Goal: Check status: Check status

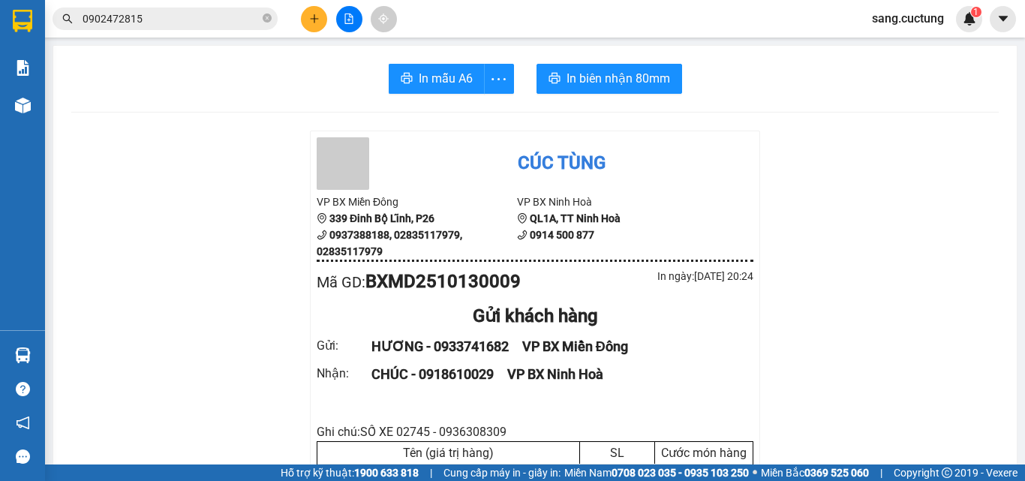
scroll to position [193, 0]
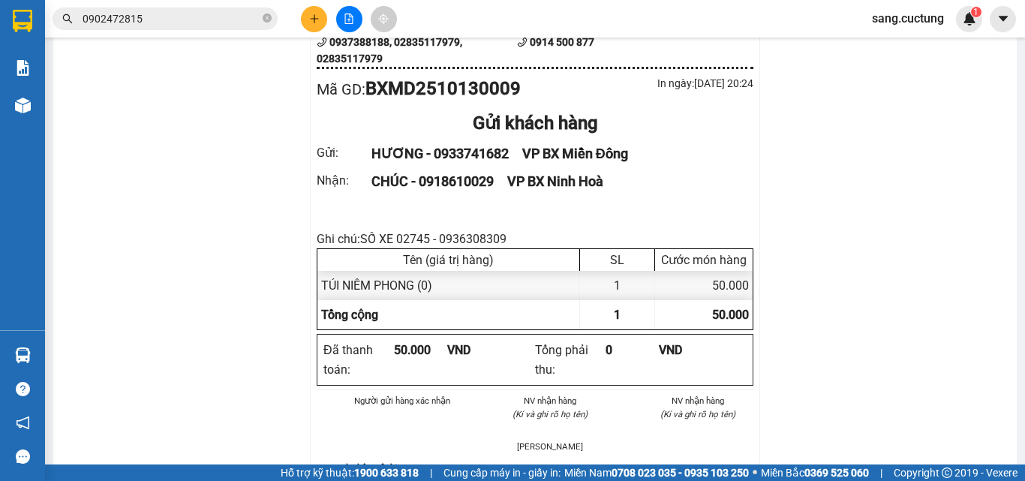
drag, startPoint x: 219, startPoint y: 228, endPoint x: 219, endPoint y: 218, distance: 9.8
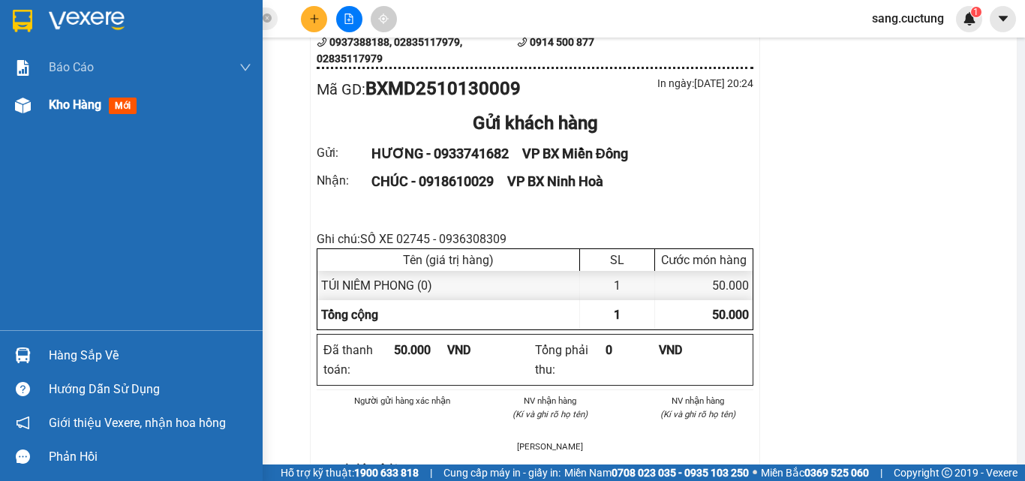
click at [5, 110] on div "Kho hàng mới" at bounding box center [131, 105] width 263 height 38
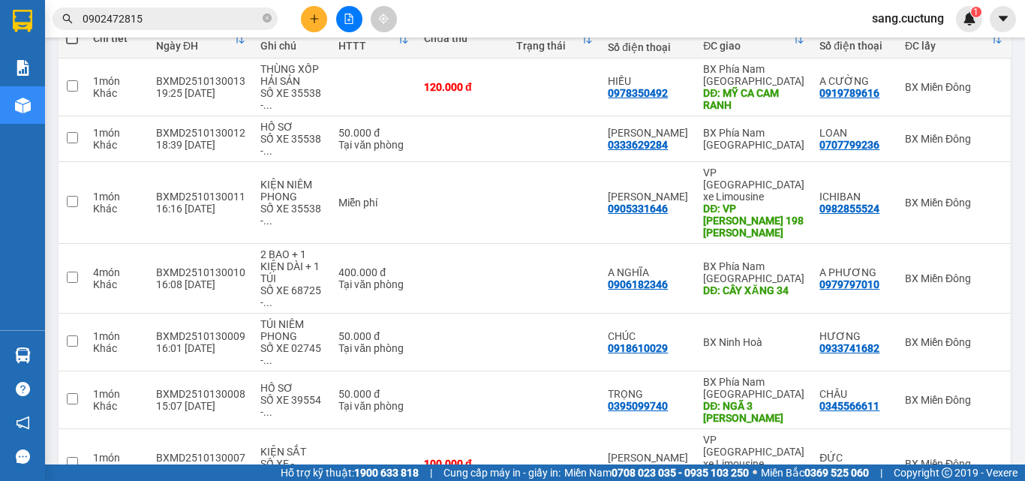
click at [432, 12] on div "Kết quả tìm kiếm ( 1 ) Bộ lọc Mã ĐH Trạng thái Món hàng Thu hộ Tổng cước Chưa c…" at bounding box center [512, 19] width 1025 height 38
click at [918, 273] on icon at bounding box center [923, 278] width 11 height 11
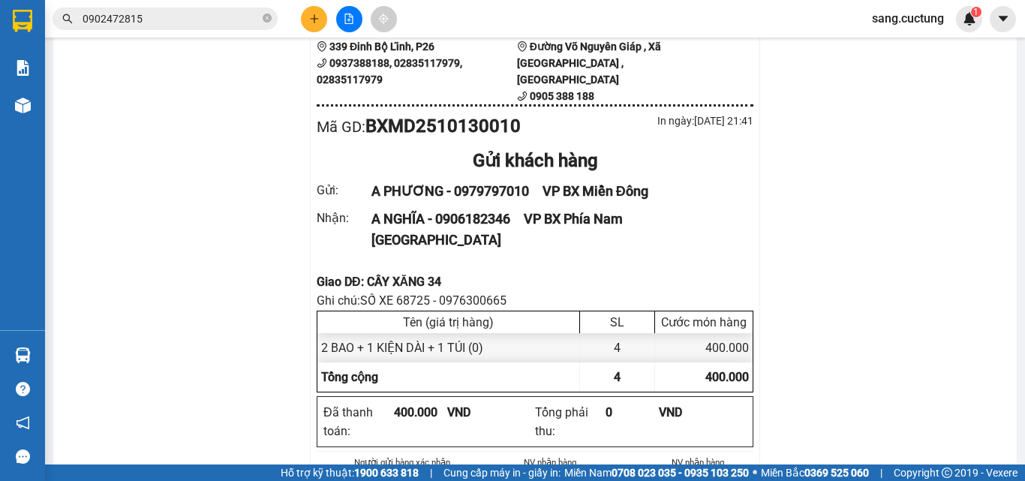
scroll to position [193, 0]
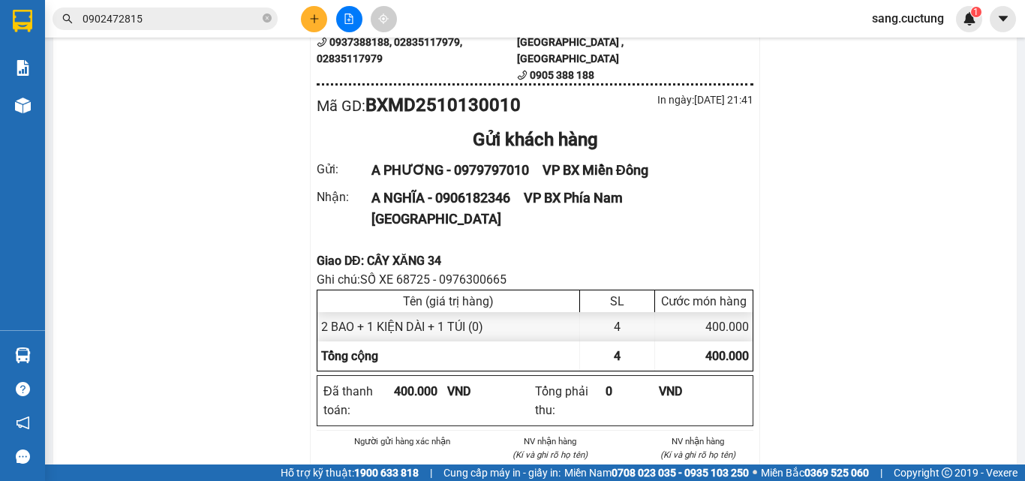
click at [372, 251] on div "Giao DĐ: CÂY XĂNG 34" at bounding box center [535, 260] width 437 height 19
copy div "Giao DĐ: CÂY XĂNG 34"
